Goal: Transaction & Acquisition: Book appointment/travel/reservation

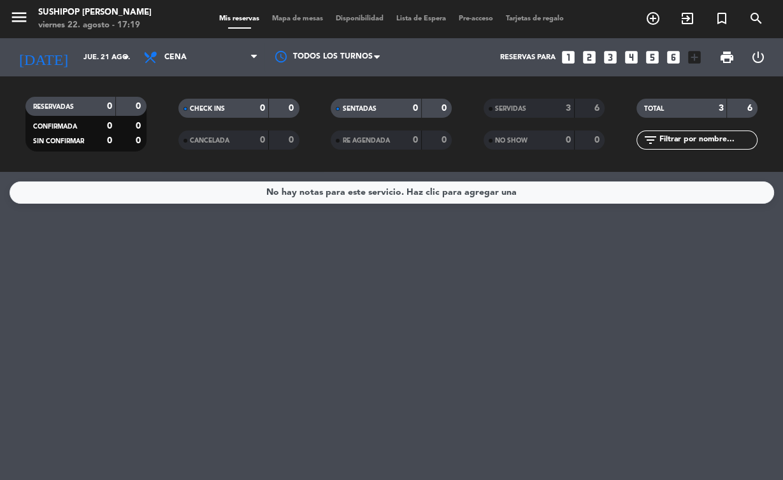
click at [122, 51] on icon "arrow_drop_down" at bounding box center [125, 57] width 15 height 15
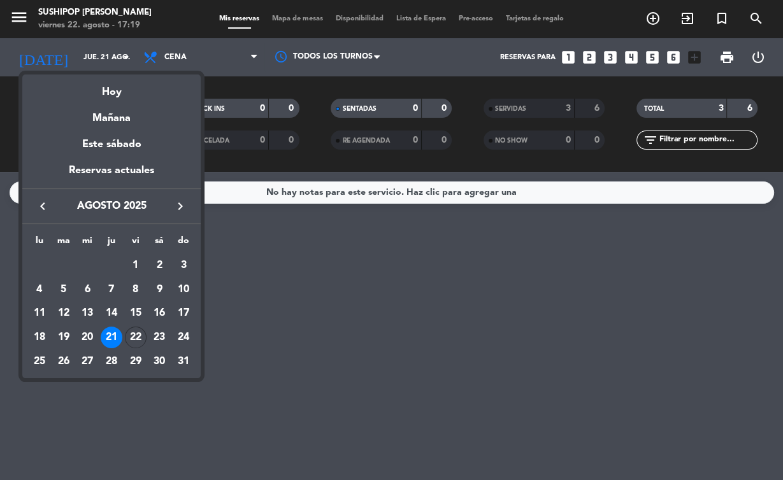
click at [139, 94] on div "Hoy" at bounding box center [111, 87] width 178 height 26
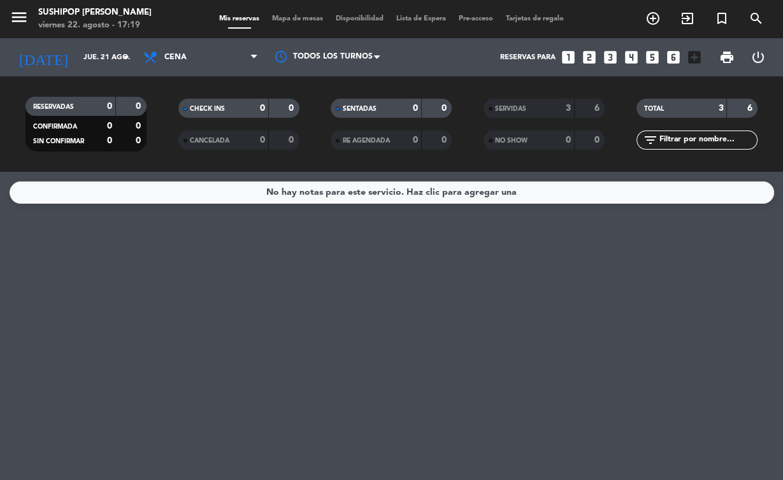
type input "vie. 22 ago."
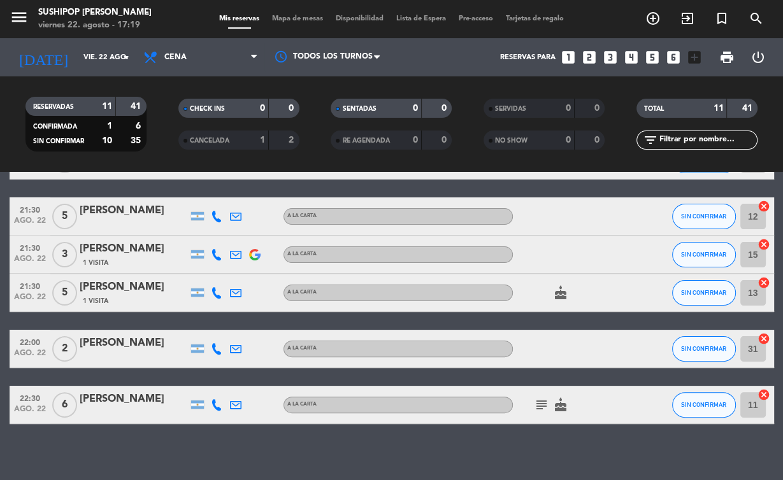
scroll to position [324, 0]
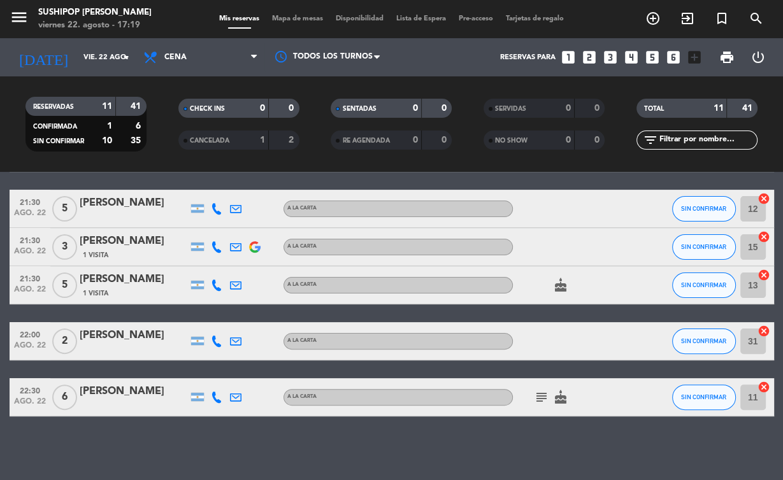
click at [543, 397] on icon "subject" at bounding box center [541, 397] width 15 height 15
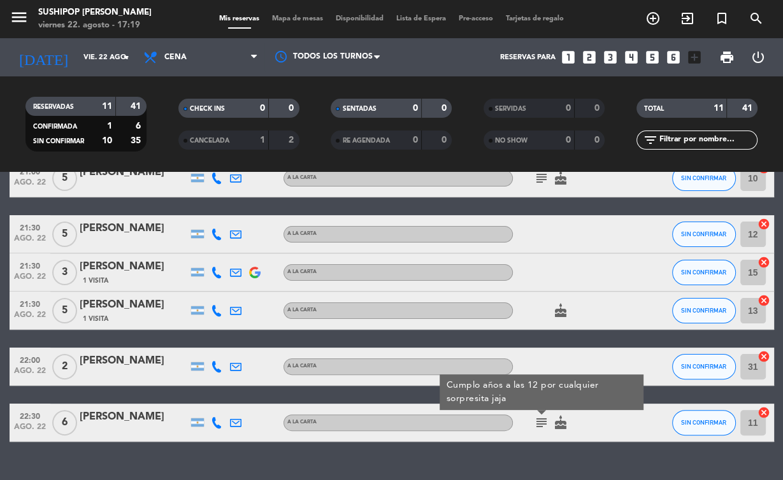
scroll to position [297, 0]
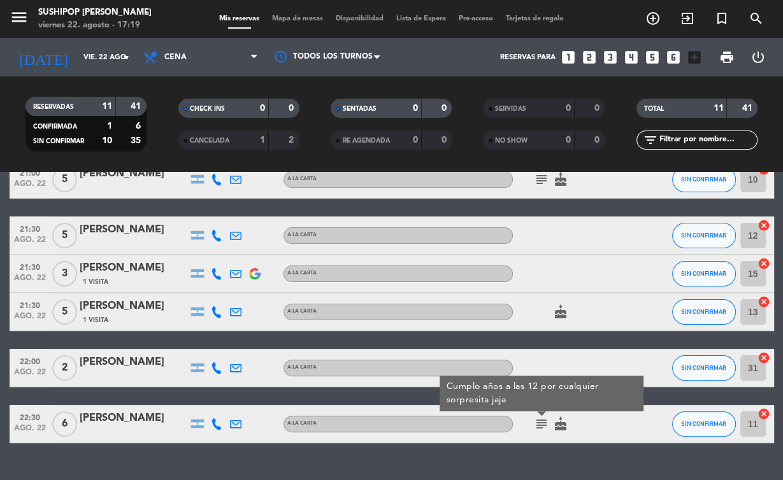
click at [532, 367] on div at bounding box center [570, 368] width 115 height 38
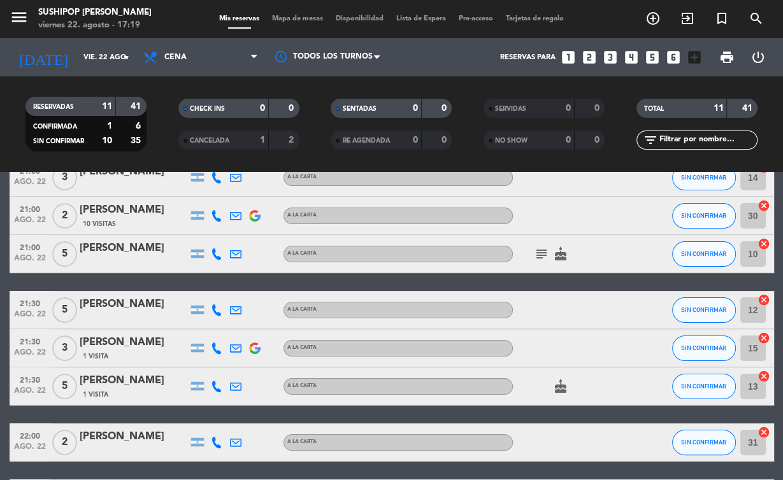
scroll to position [183, 0]
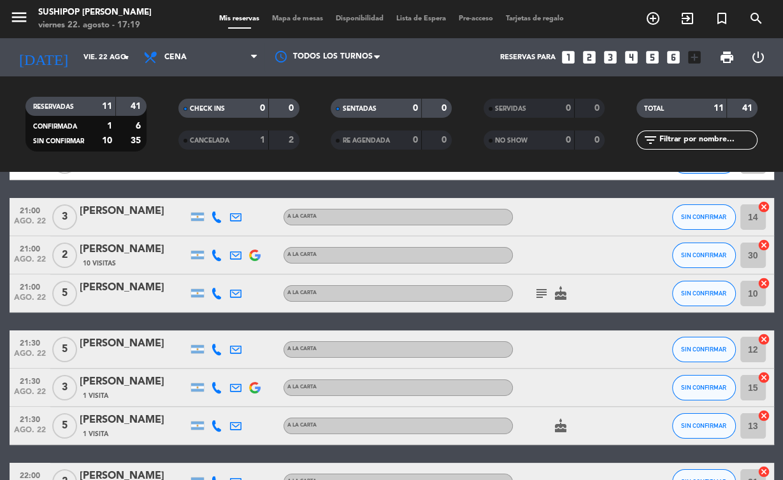
click at [539, 295] on icon "subject" at bounding box center [541, 293] width 15 height 15
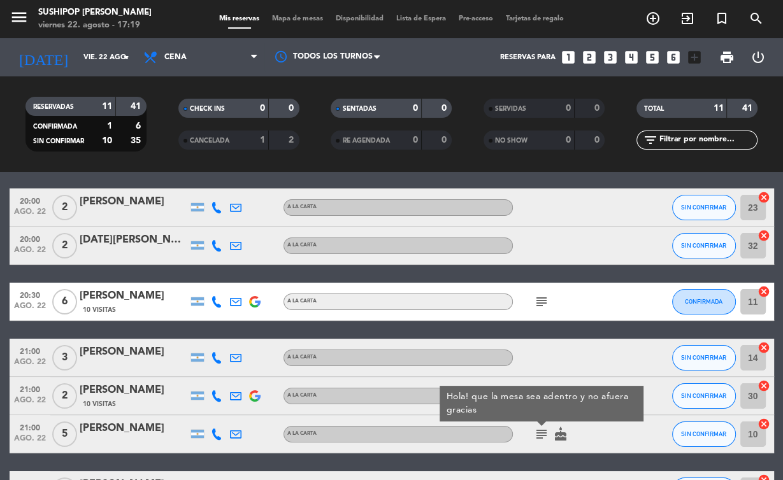
scroll to position [43, 0]
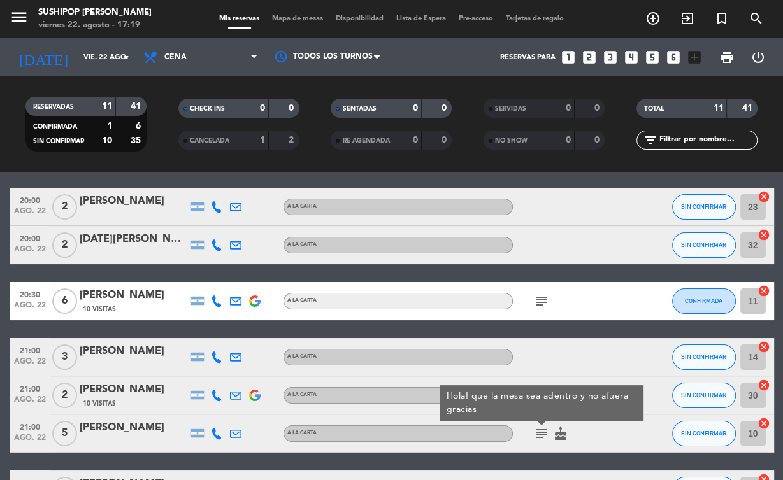
click at [546, 298] on icon "subject" at bounding box center [541, 301] width 15 height 15
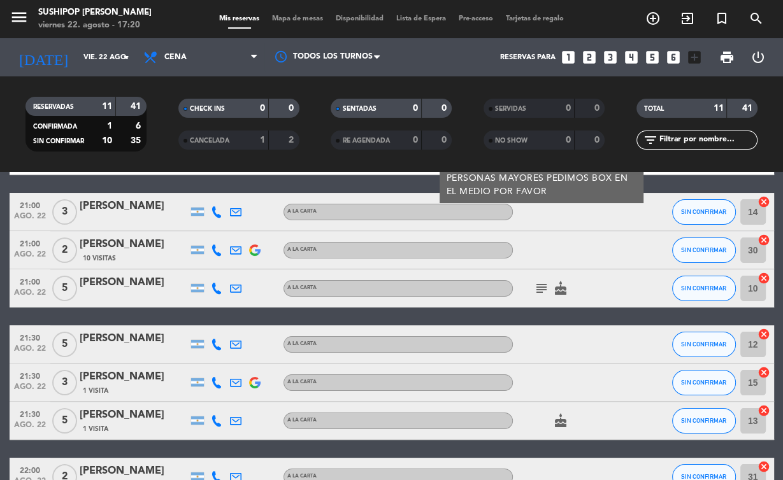
scroll to position [188, 0]
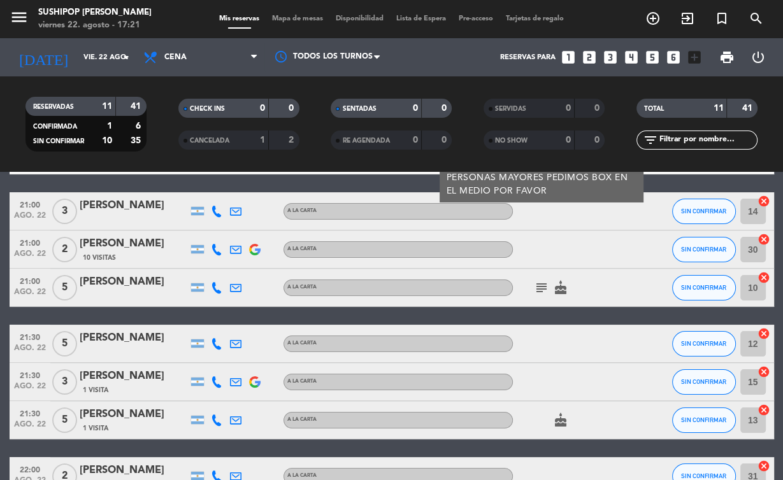
click at [660, 22] on span "add_circle_outline" at bounding box center [652, 19] width 34 height 22
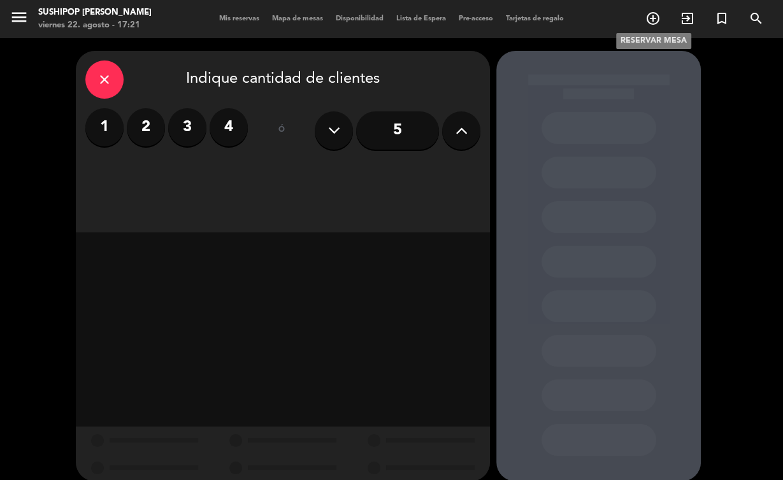
click at [225, 129] on label "4" at bounding box center [228, 127] width 38 height 38
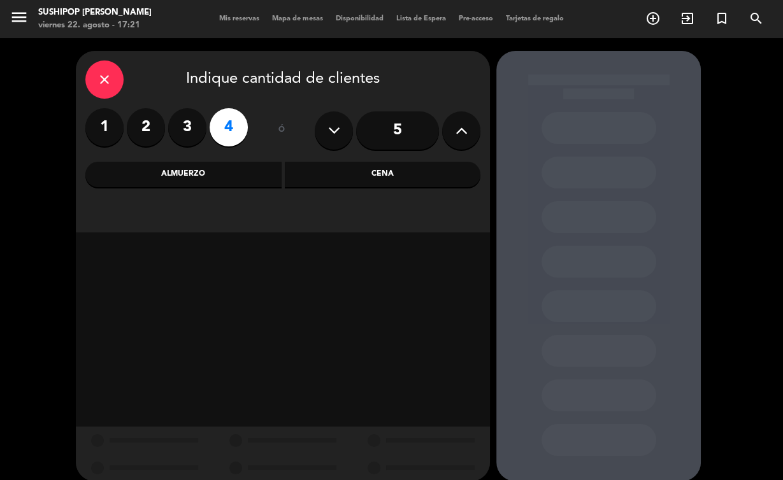
click at [392, 179] on div "Cena" at bounding box center [383, 174] width 196 height 25
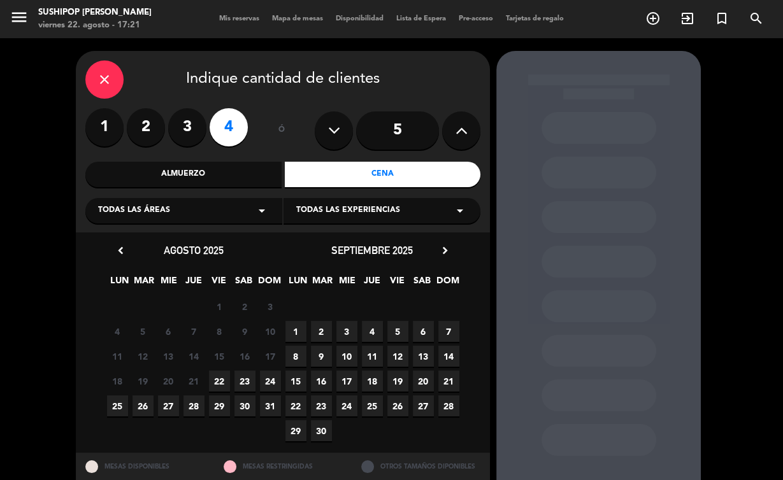
click at [224, 373] on span "22" at bounding box center [219, 381] width 21 height 21
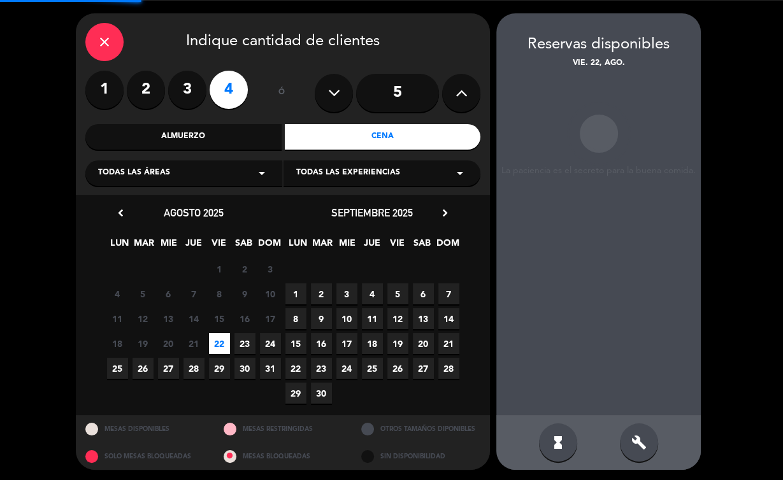
scroll to position [39, 0]
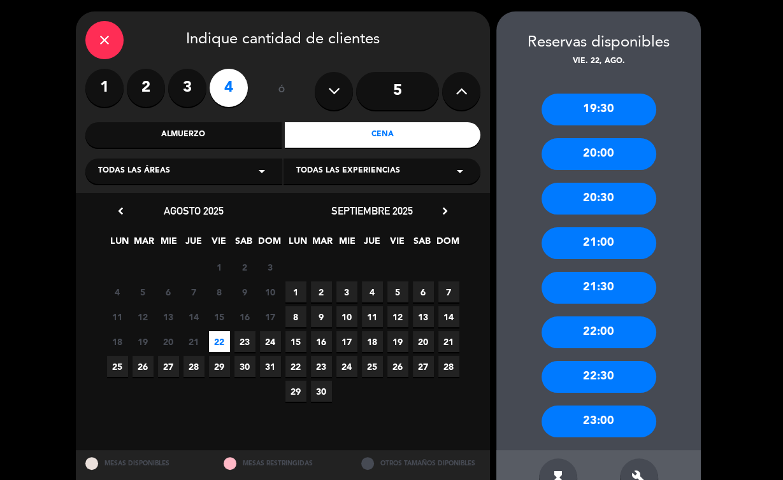
click at [603, 246] on div "21:00" at bounding box center [598, 243] width 115 height 32
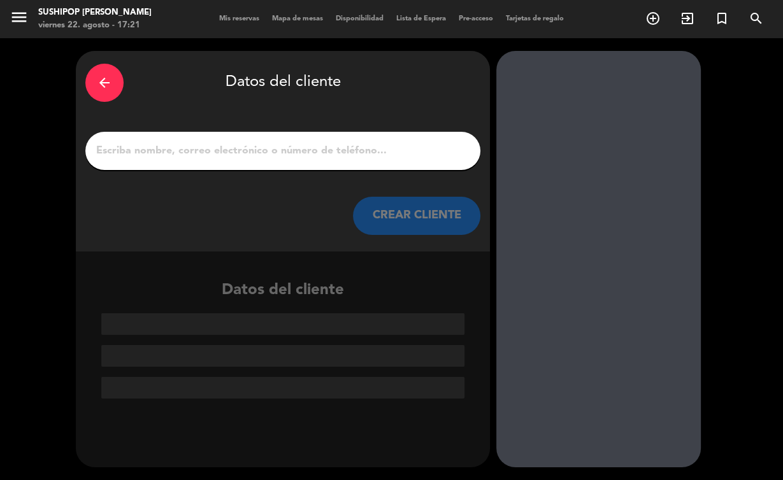
scroll to position [0, 0]
click at [348, 148] on input "1" at bounding box center [283, 151] width 376 height 18
click at [294, 148] on input "1" at bounding box center [283, 151] width 376 height 18
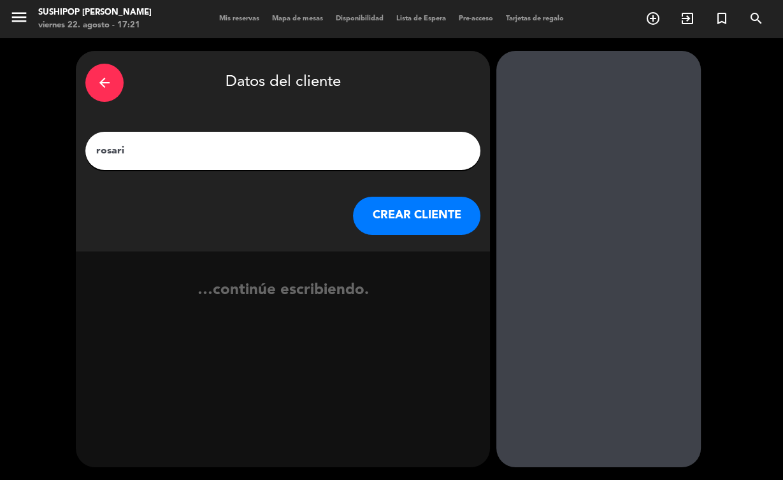
type input "[PERSON_NAME]"
click at [424, 224] on button "CREAR CLIENTE" at bounding box center [416, 216] width 127 height 38
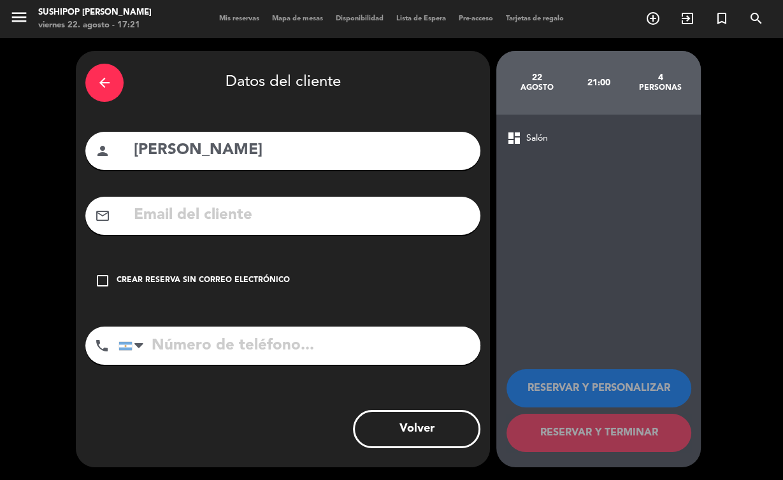
click at [108, 280] on icon "check_box_outline_blank" at bounding box center [102, 280] width 15 height 15
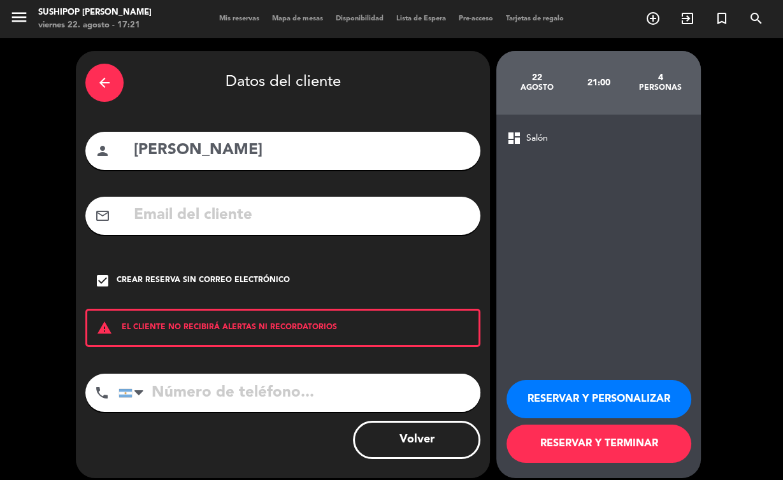
click at [588, 439] on button "RESERVAR Y TERMINAR" at bounding box center [598, 444] width 185 height 38
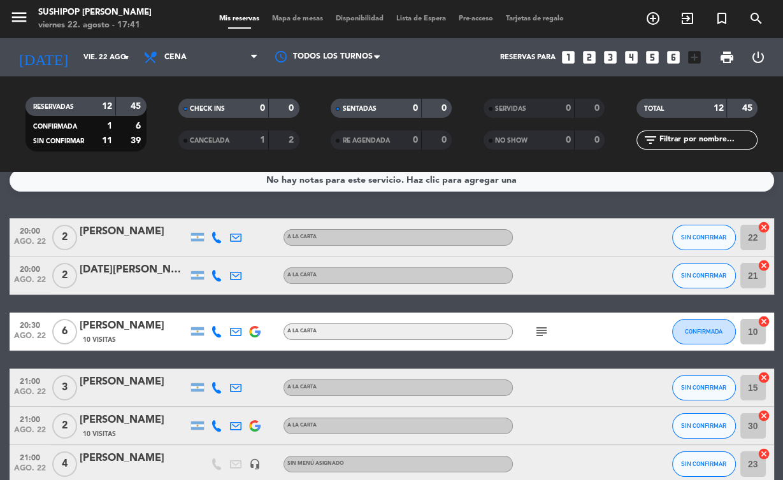
scroll to position [10, 0]
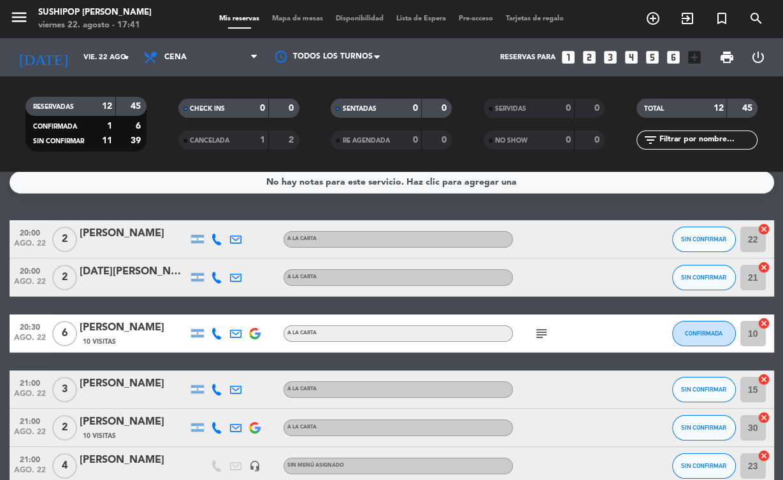
click at [542, 334] on icon "subject" at bounding box center [541, 333] width 15 height 15
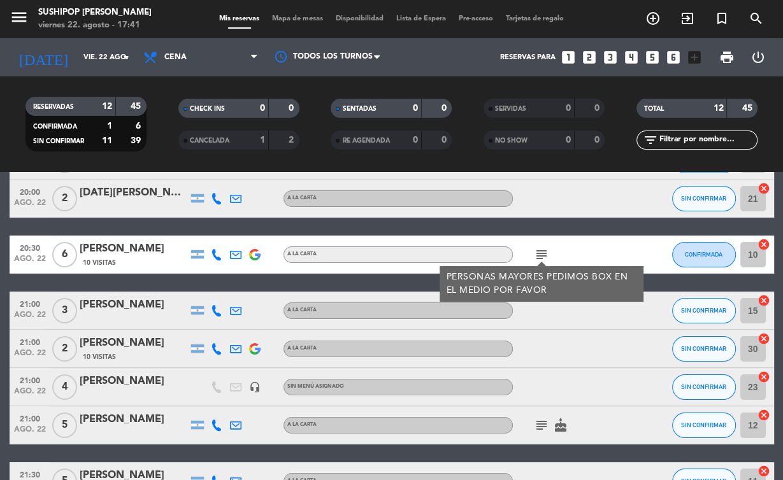
scroll to position [127, 0]
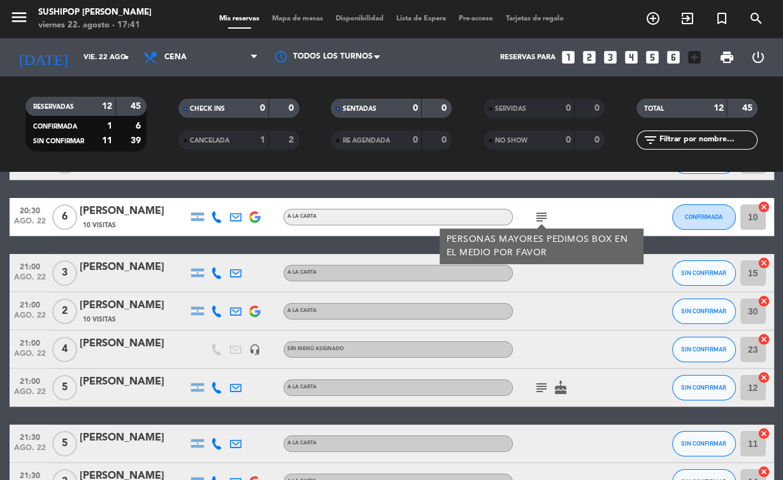
click at [542, 383] on icon "subject" at bounding box center [541, 387] width 15 height 15
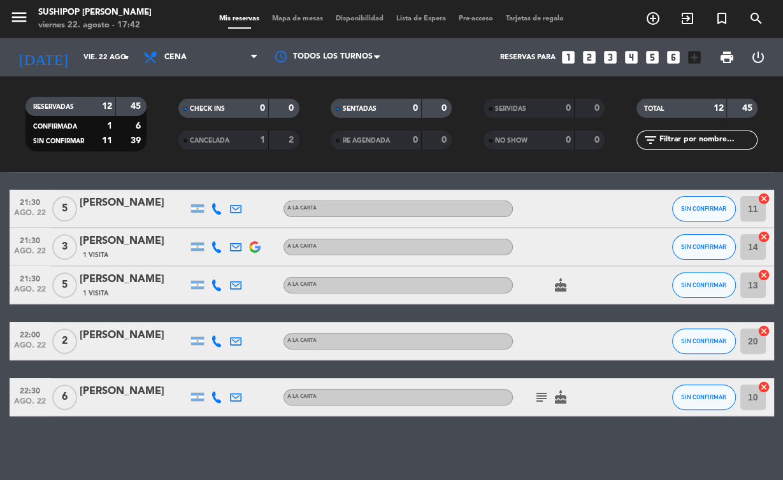
scroll to position [362, 0]
click at [542, 397] on icon "subject" at bounding box center [541, 397] width 15 height 15
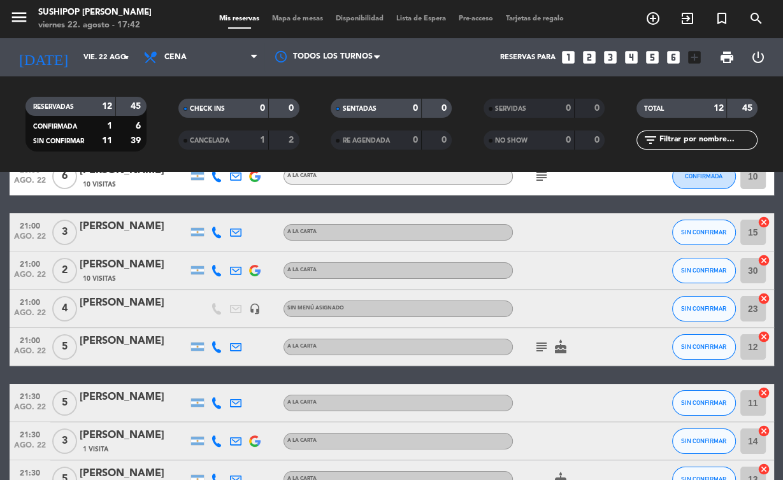
scroll to position [144, 0]
